Goal: Check status: Check status

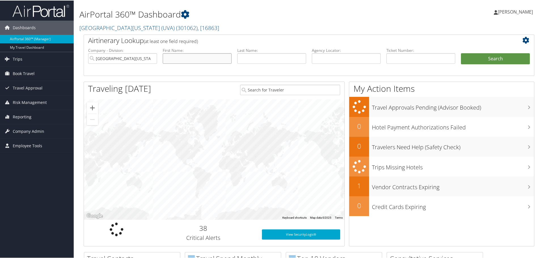
click at [189, 55] on input "text" at bounding box center [197, 58] width 69 height 10
type input "angelo"
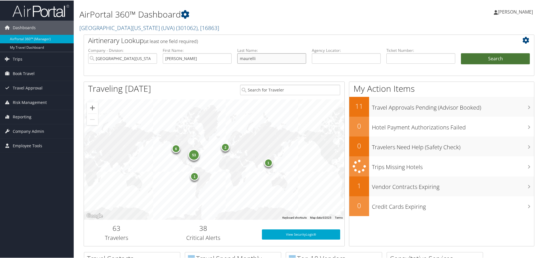
type input "maurelli"
click at [481, 62] on button "Search" at bounding box center [495, 58] width 69 height 11
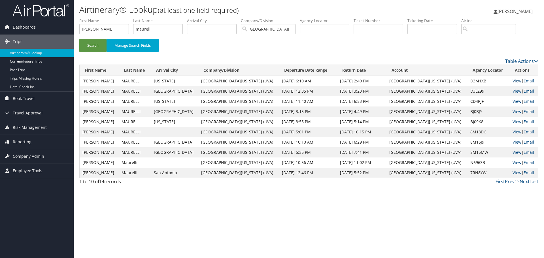
click at [513, 81] on link "View" at bounding box center [517, 80] width 9 height 5
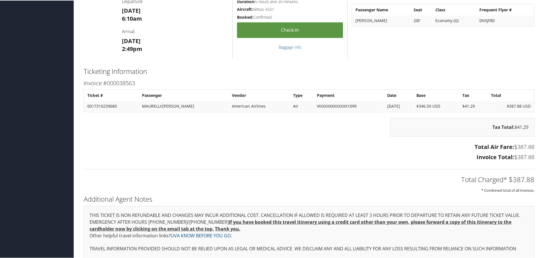
scroll to position [117, 0]
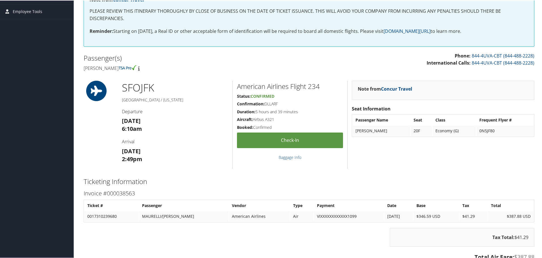
drag, startPoint x: 281, startPoint y: 103, endPoint x: 266, endPoint y: 104, distance: 15.6
click at [266, 104] on h5 "Confirmation: DLLARF" at bounding box center [290, 104] width 106 height 6
copy h5 "DLLARF"
